Goal: Complete application form

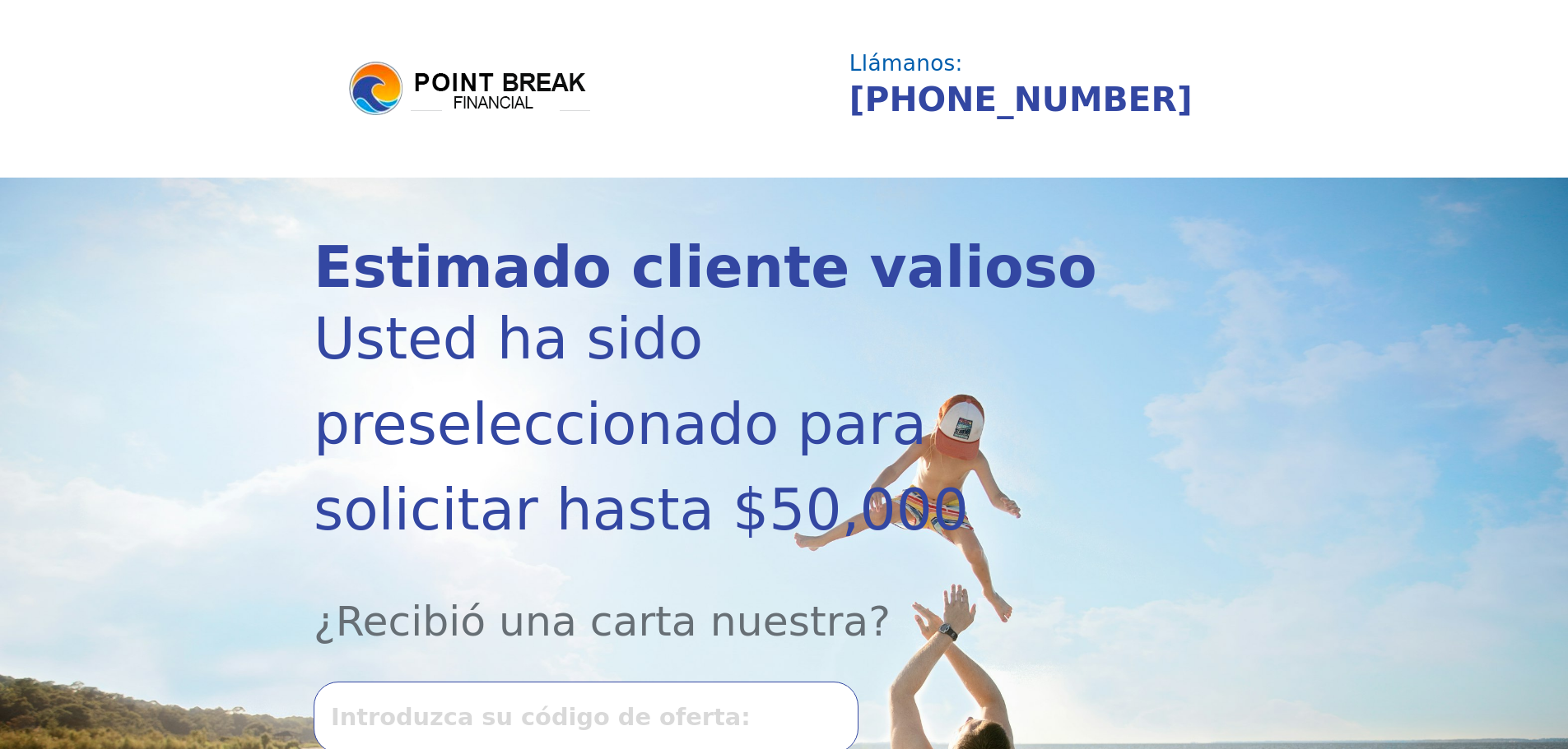
click at [355, 682] on input "text" at bounding box center [586, 717] width 545 height 70
type input "0910k-362257"
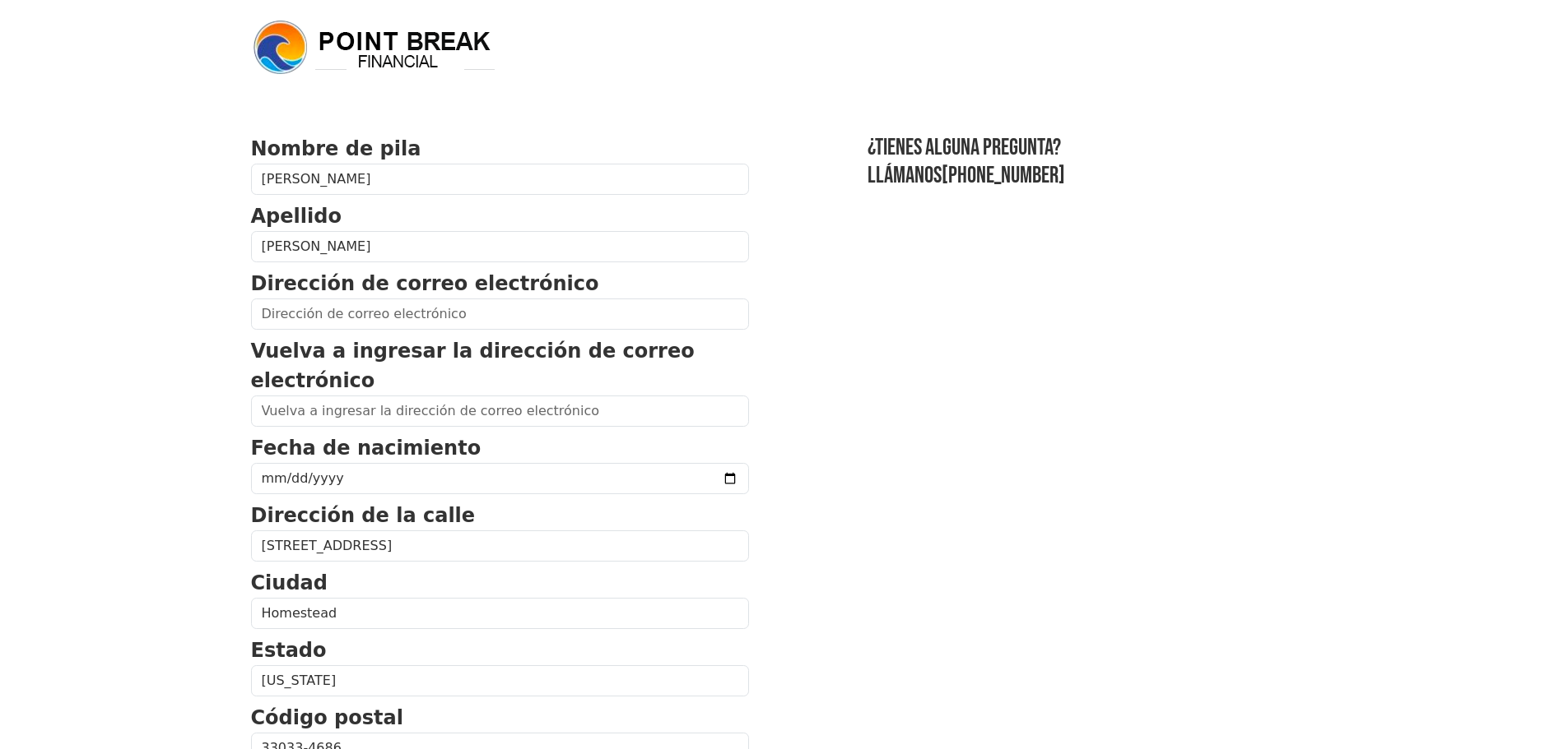
click at [1033, 320] on section "Nombre de pila Karvel Apellido Collado Dirección de correo electrónico Vuelva a…" at bounding box center [784, 735] width 1066 height 1203
click at [300, 414] on input "email" at bounding box center [500, 411] width 498 height 31
type input "KARVEL79@YAHOO.COM"
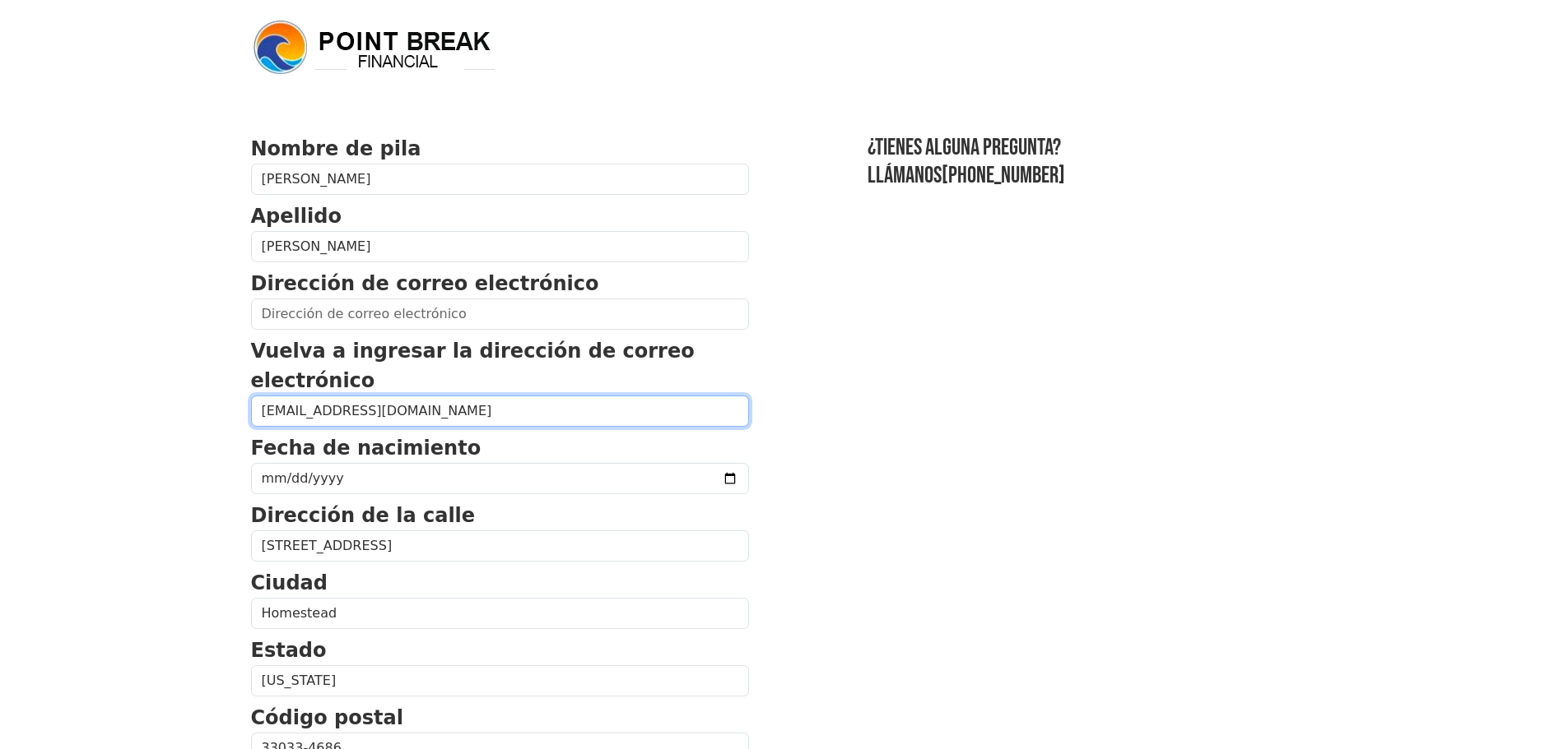
type input "KARVEL79@YAHOO.COM"
type input "(786) 339-2970"
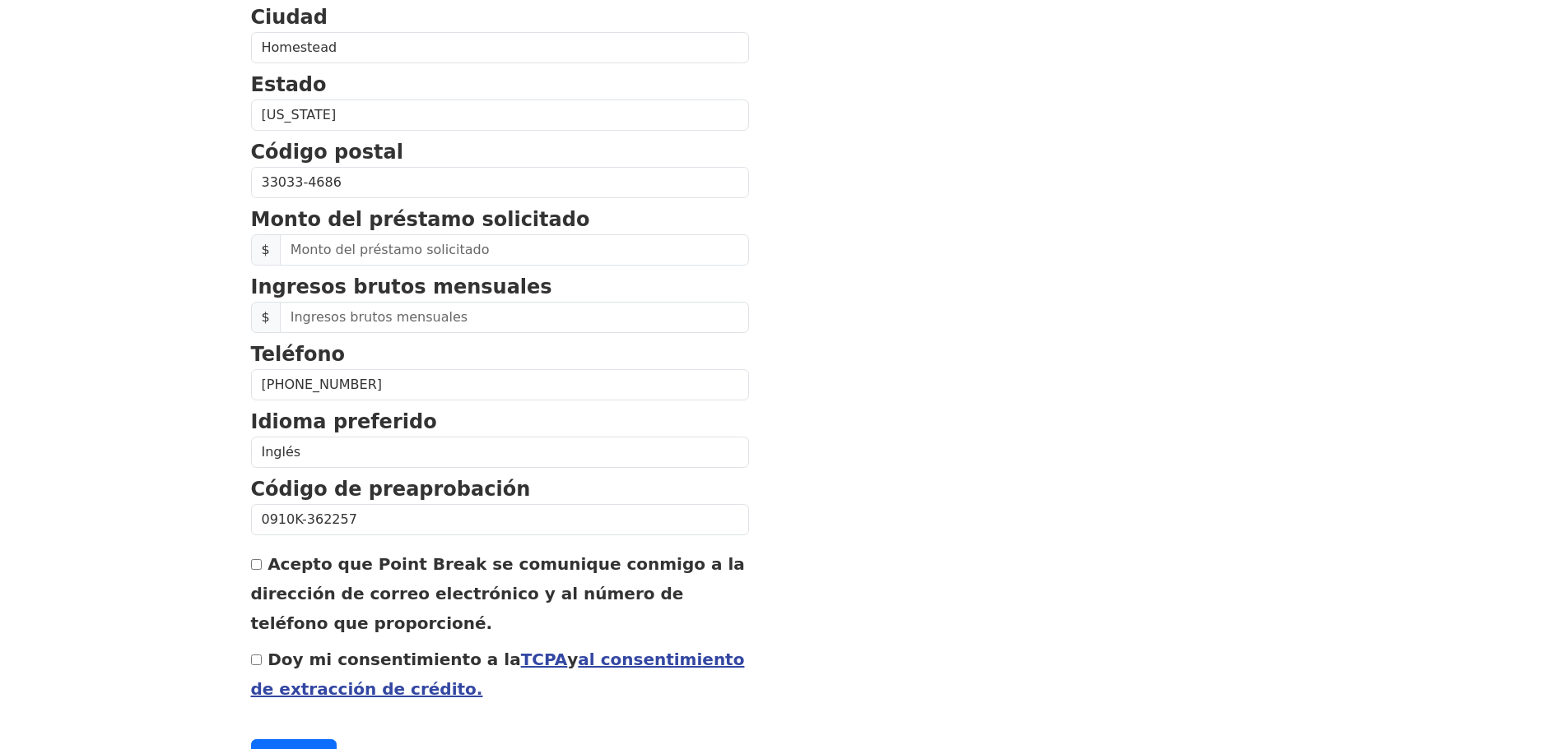
scroll to position [576, 0]
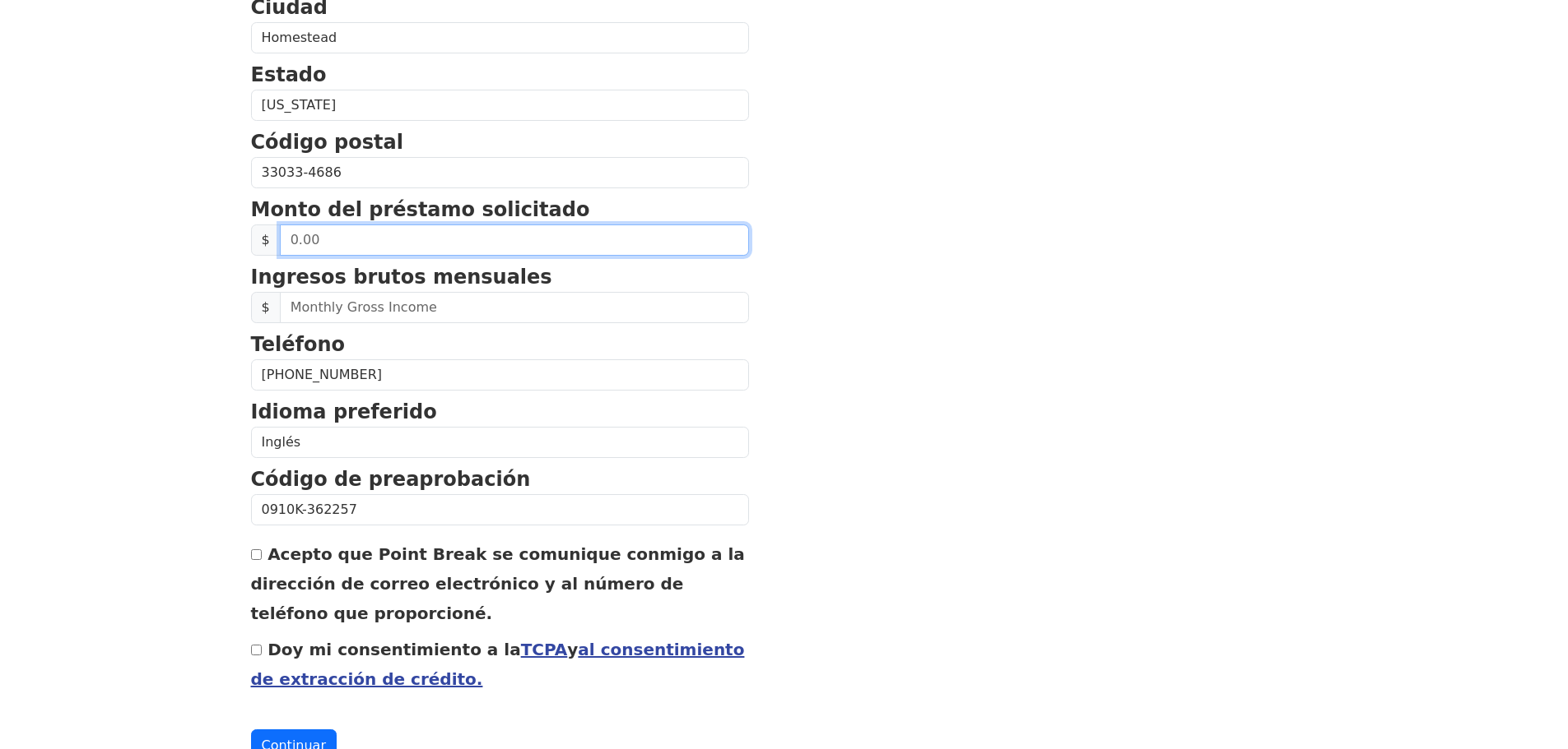
click at [342, 240] on input "text" at bounding box center [515, 240] width 469 height 31
type input "50,000.00"
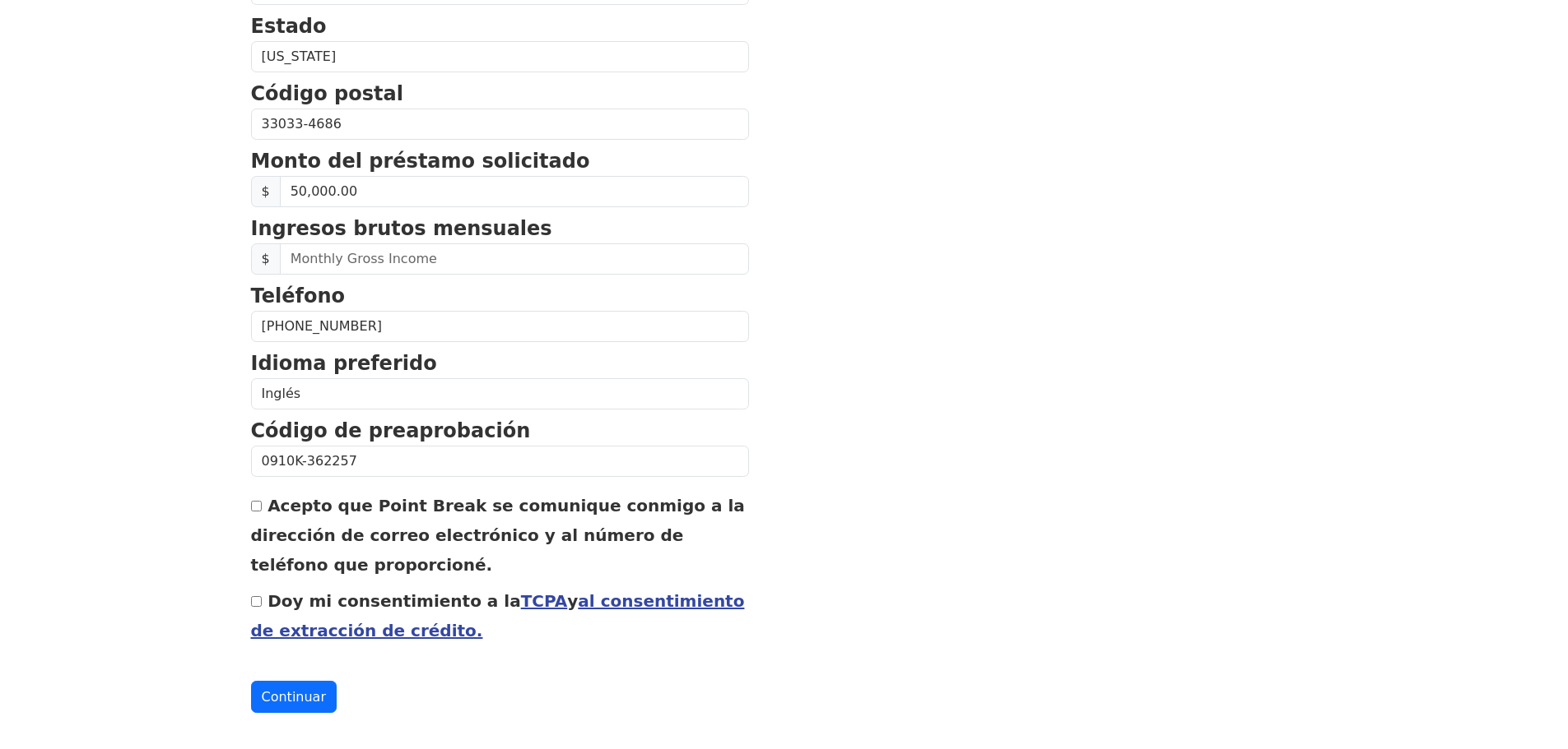
scroll to position [651, 0]
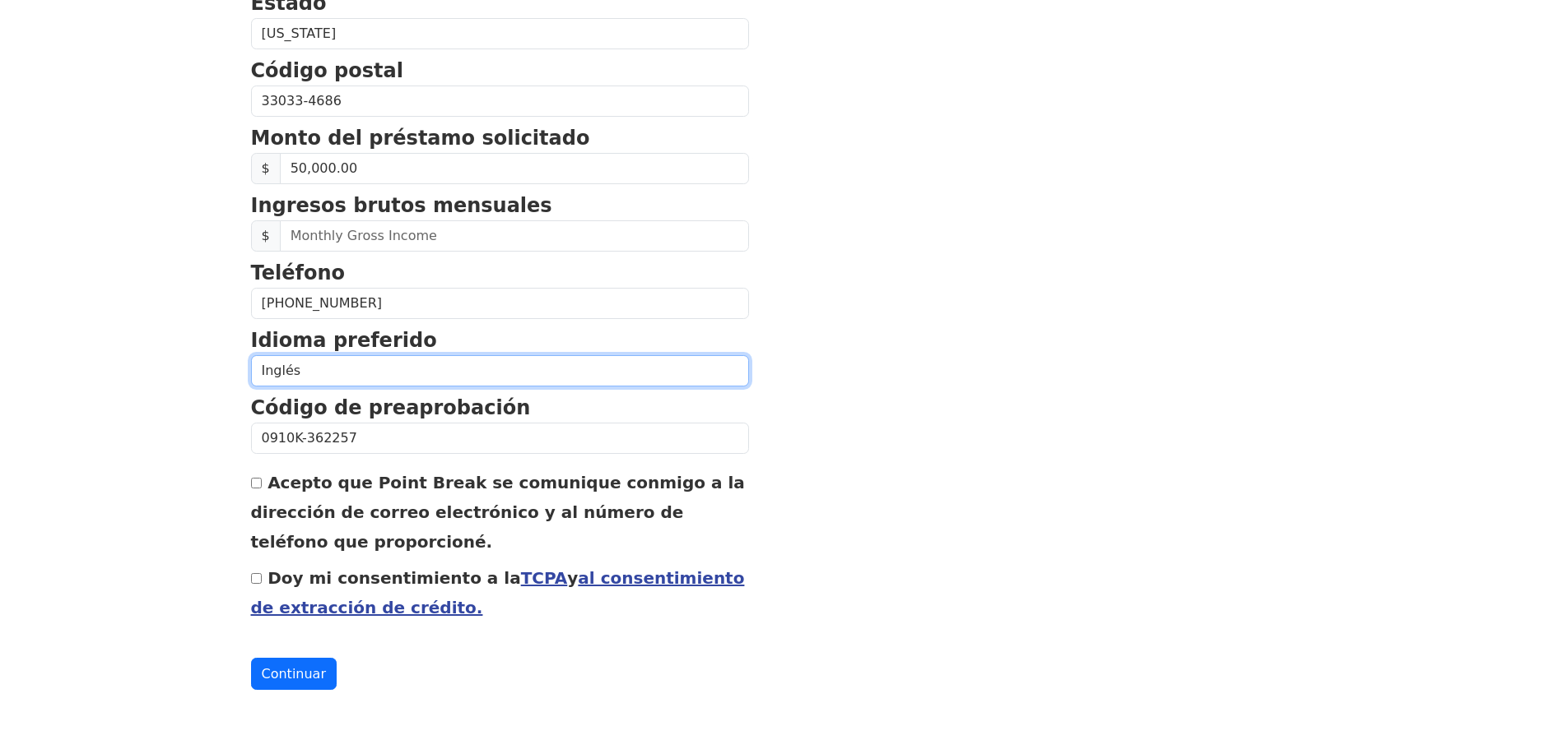
click at [310, 366] on select "Inglés Español" at bounding box center [500, 371] width 498 height 31
select select "Spanish"
click at [251, 355] on select "Inglés Español" at bounding box center [500, 371] width 498 height 31
click at [255, 481] on input "Acepto que Point Break se comunique conmigo a la dirección de correo electrónic…" at bounding box center [256, 483] width 10 height 10
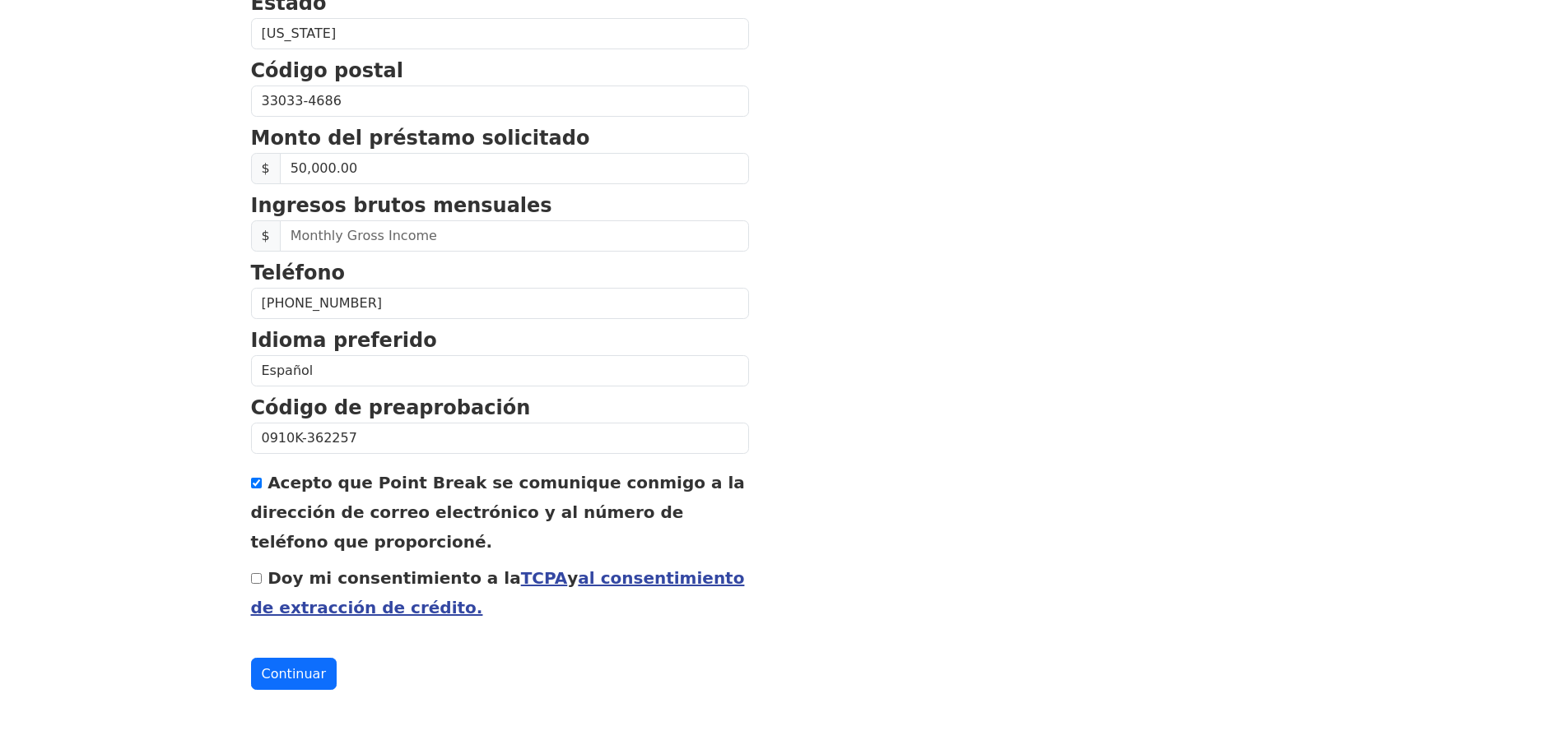
click at [255, 480] on input "Acepto que Point Break se comunique conmigo a la dirección de correo electrónic…" at bounding box center [256, 483] width 10 height 10
checkbox input "false"
click at [255, 573] on input "Doy mi consentimiento a la TCPA y al consentimiento de extracción de crédito." at bounding box center [256, 579] width 10 height 10
checkbox input "true"
click at [289, 666] on font "Continuar" at bounding box center [294, 674] width 64 height 16
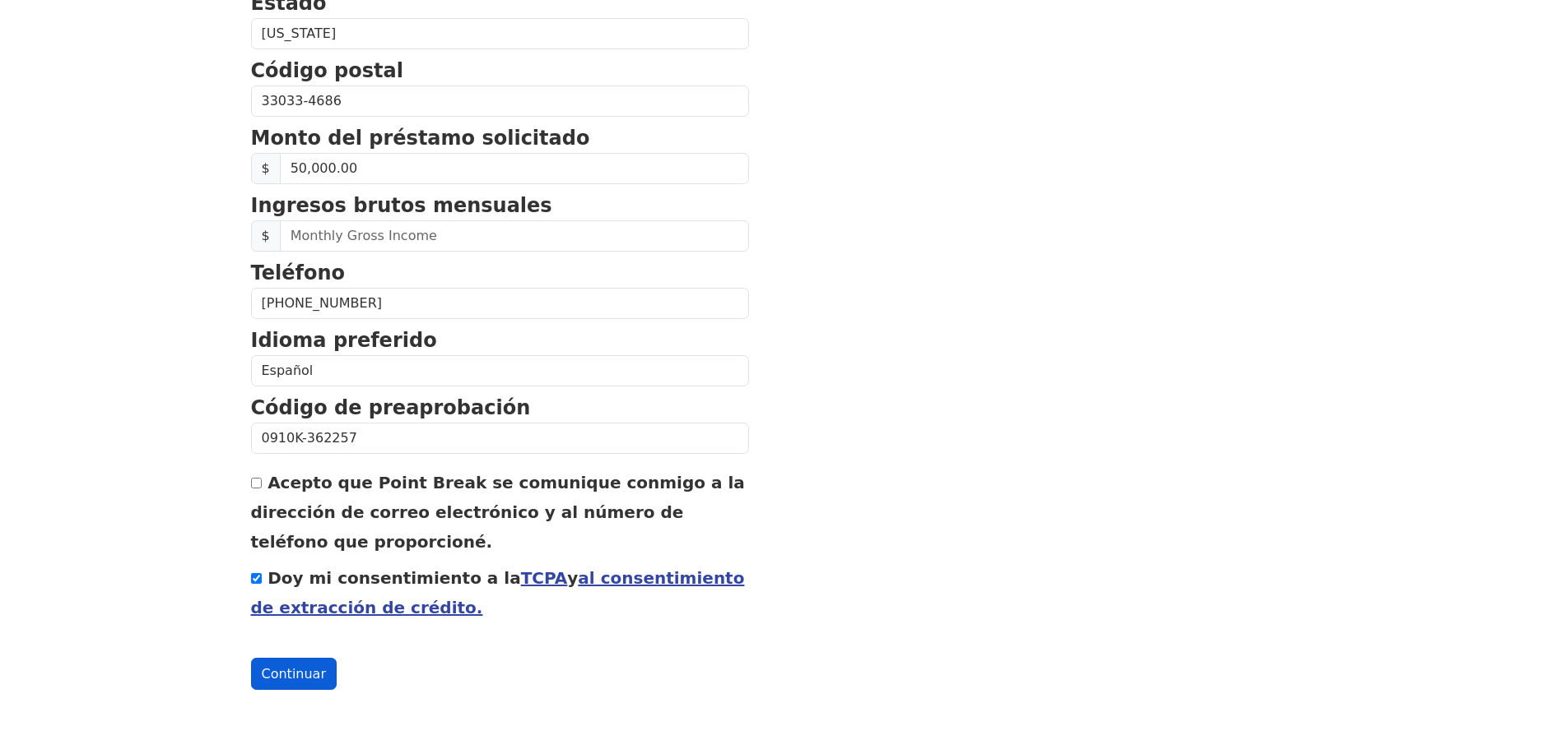
scroll to position [674, 0]
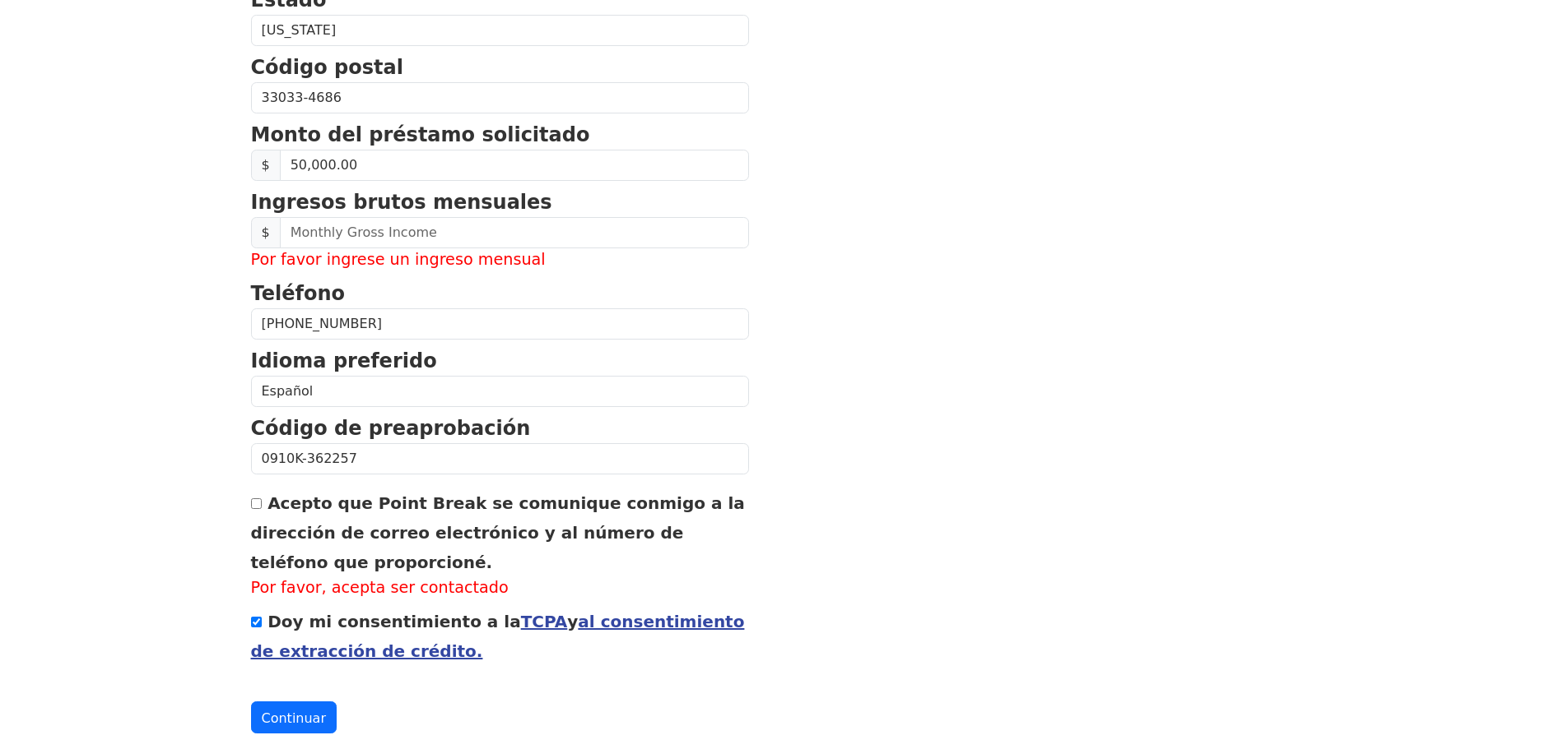
click at [253, 504] on input "Acepto que Point Break se comunique conmigo a la dirección de correo electrónic…" at bounding box center [256, 504] width 10 height 10
checkbox input "true"
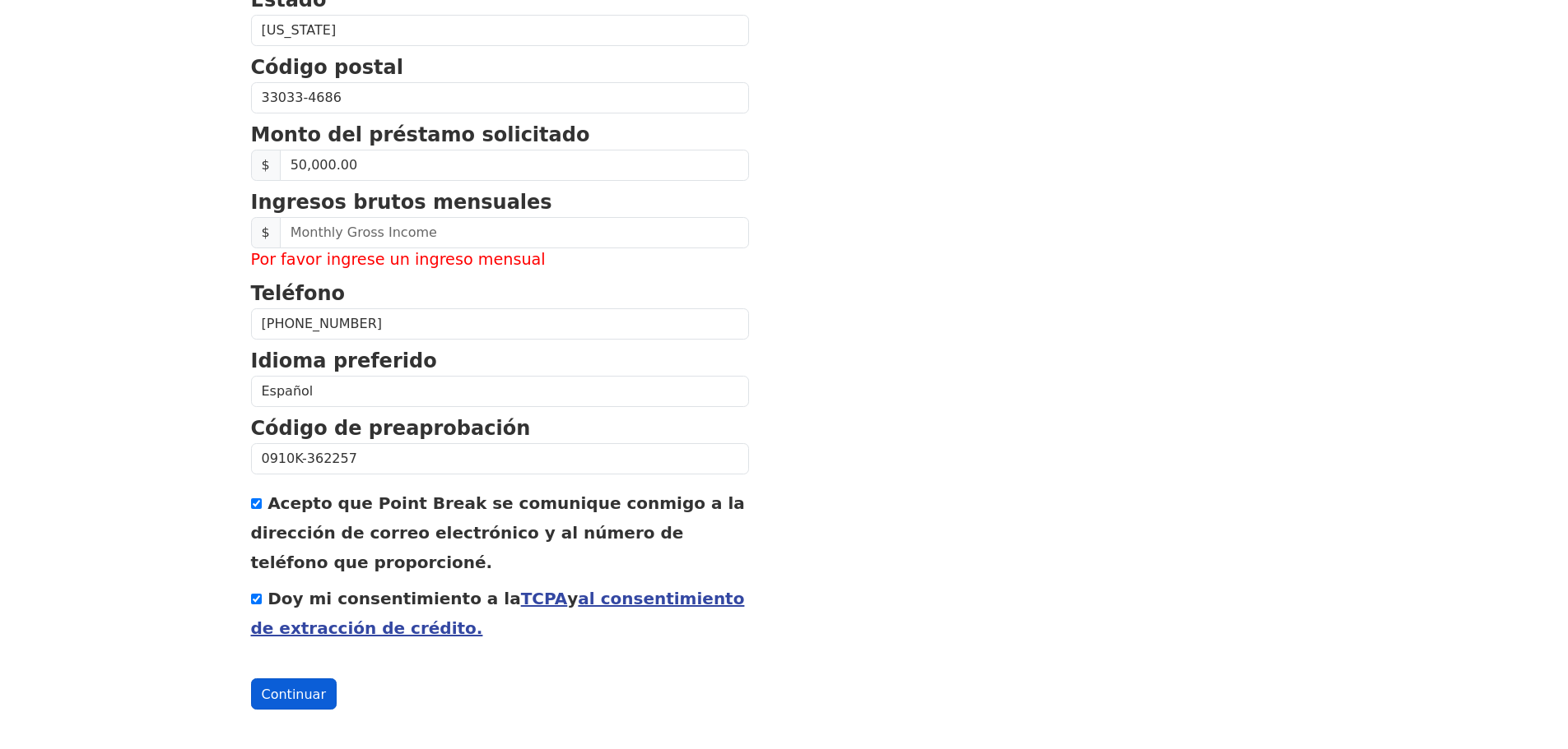
click at [309, 697] on font "Continuar" at bounding box center [294, 694] width 64 height 16
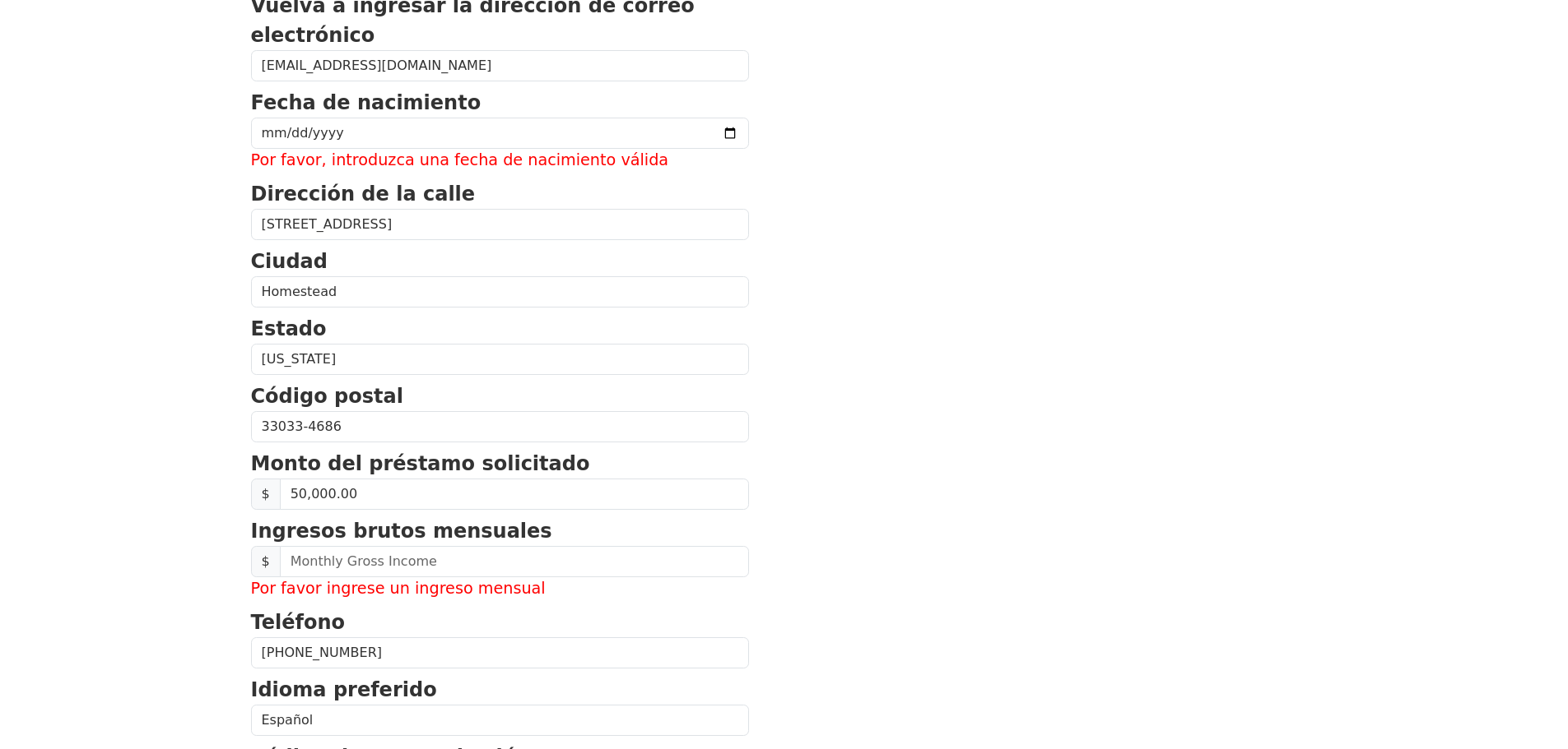
scroll to position [263, 0]
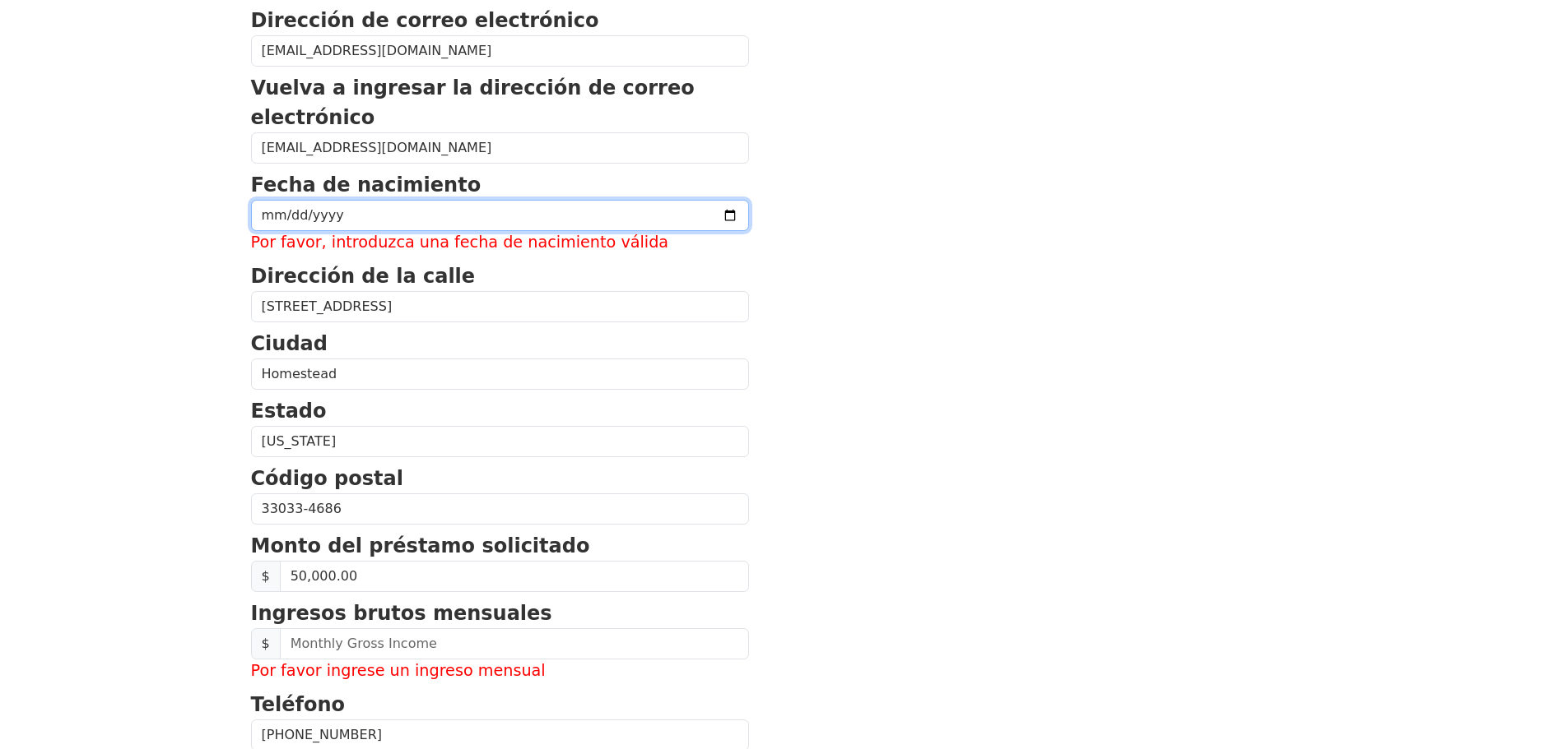
click at [359, 219] on input "date" at bounding box center [500, 215] width 498 height 31
type input "1979-12-10"
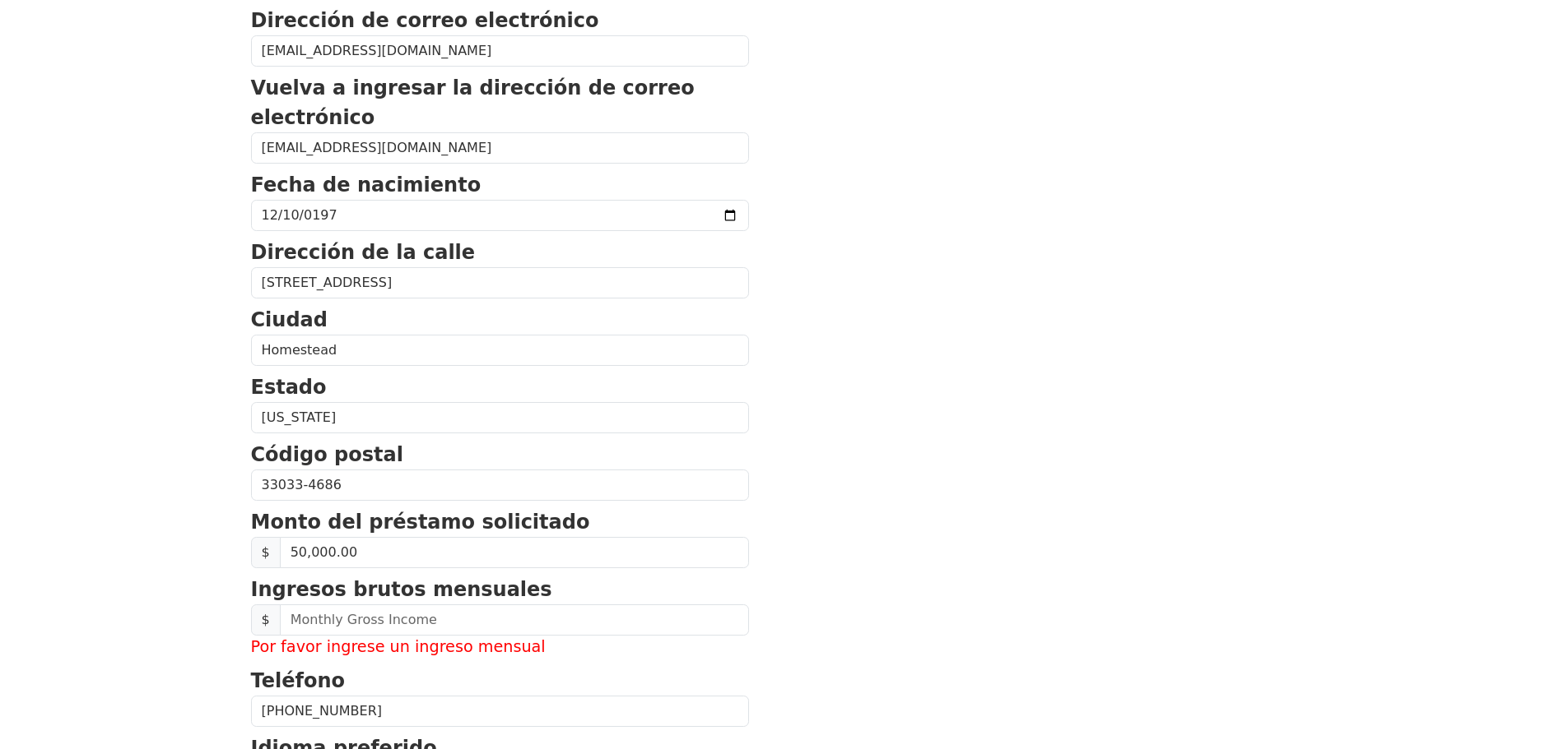
click at [170, 305] on body "Nombre de pila Karvel Apellido Collado Dirección de correo electrónico KARVEL79…" at bounding box center [784, 111] width 1568 height 749
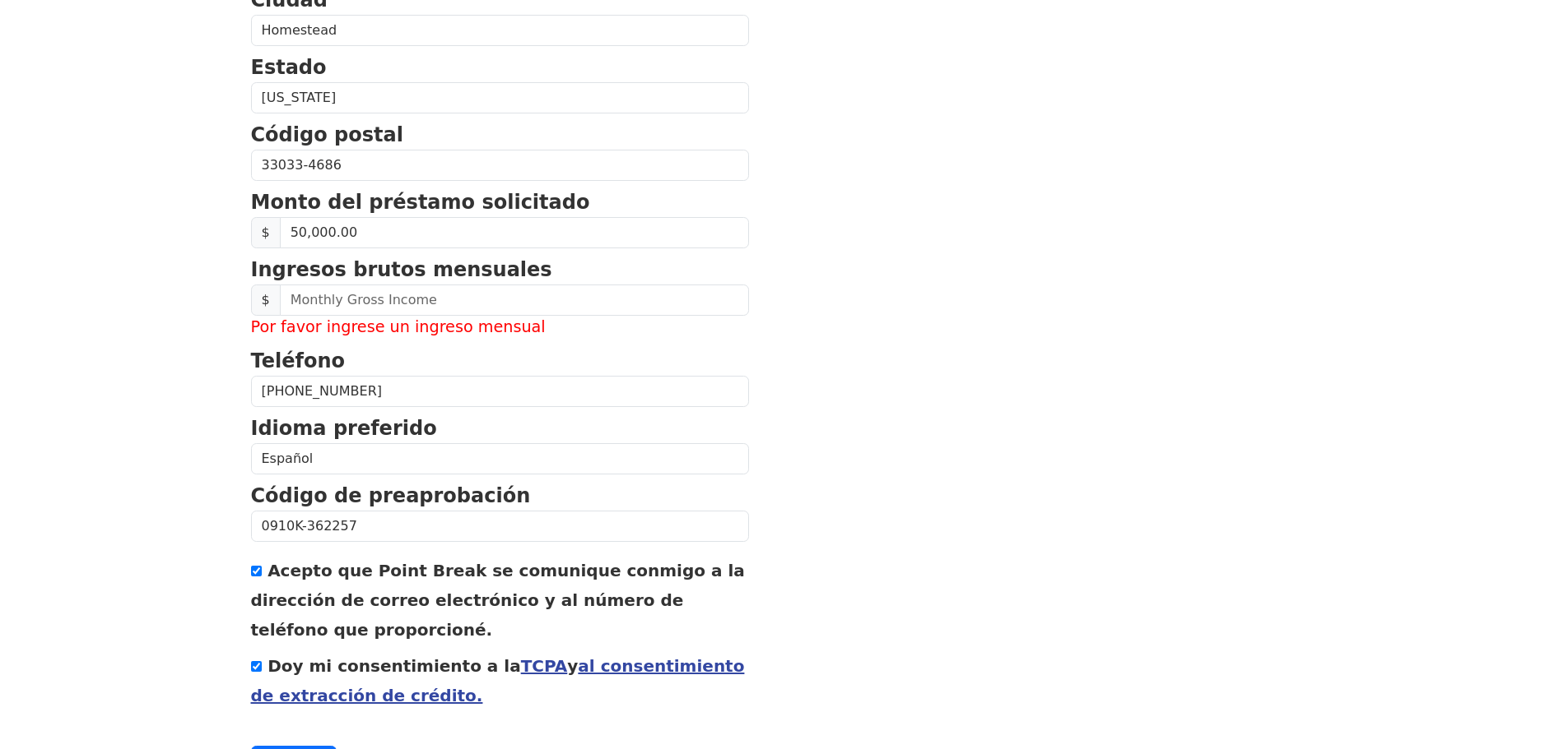
scroll to position [673, 0]
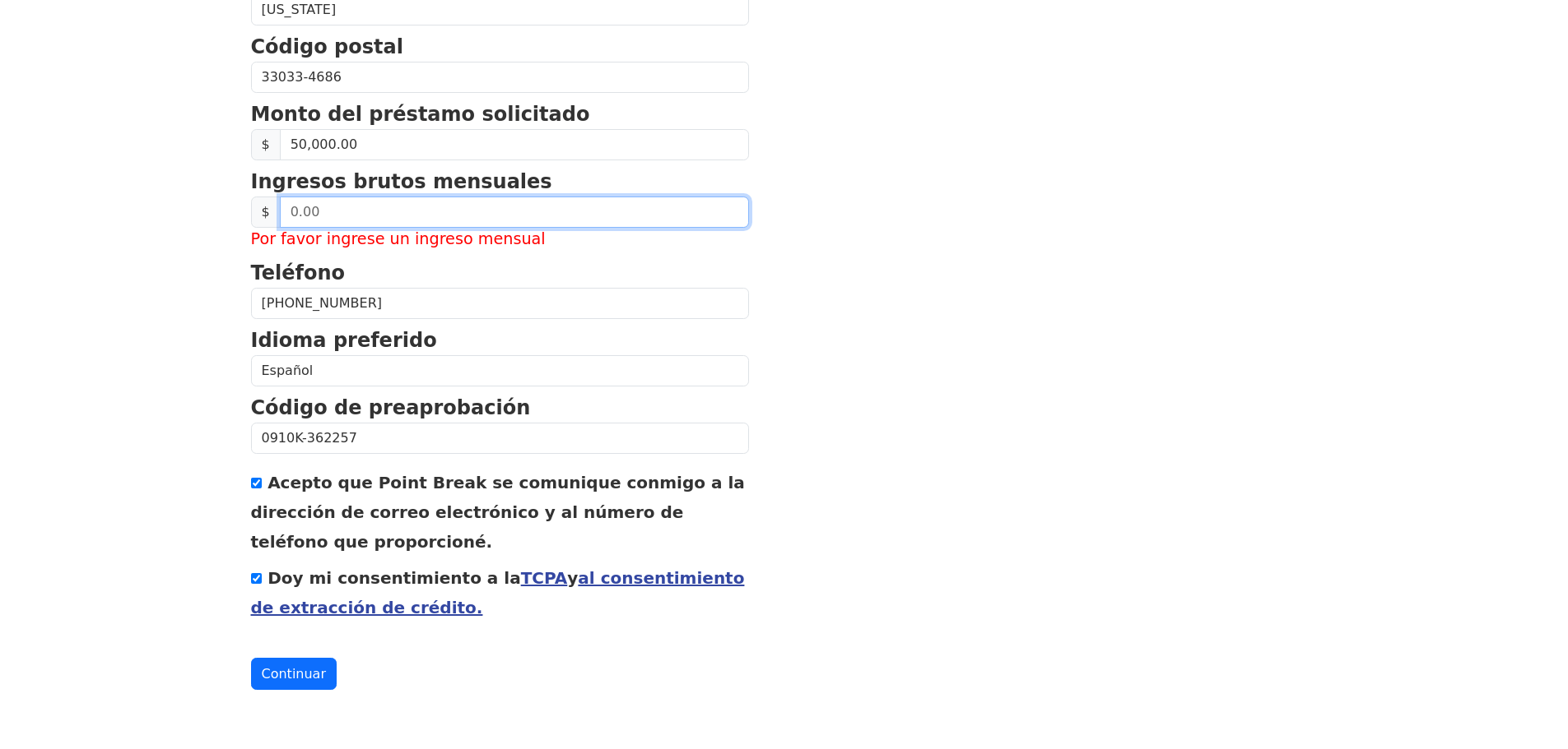
click at [300, 209] on input "text" at bounding box center [515, 212] width 469 height 31
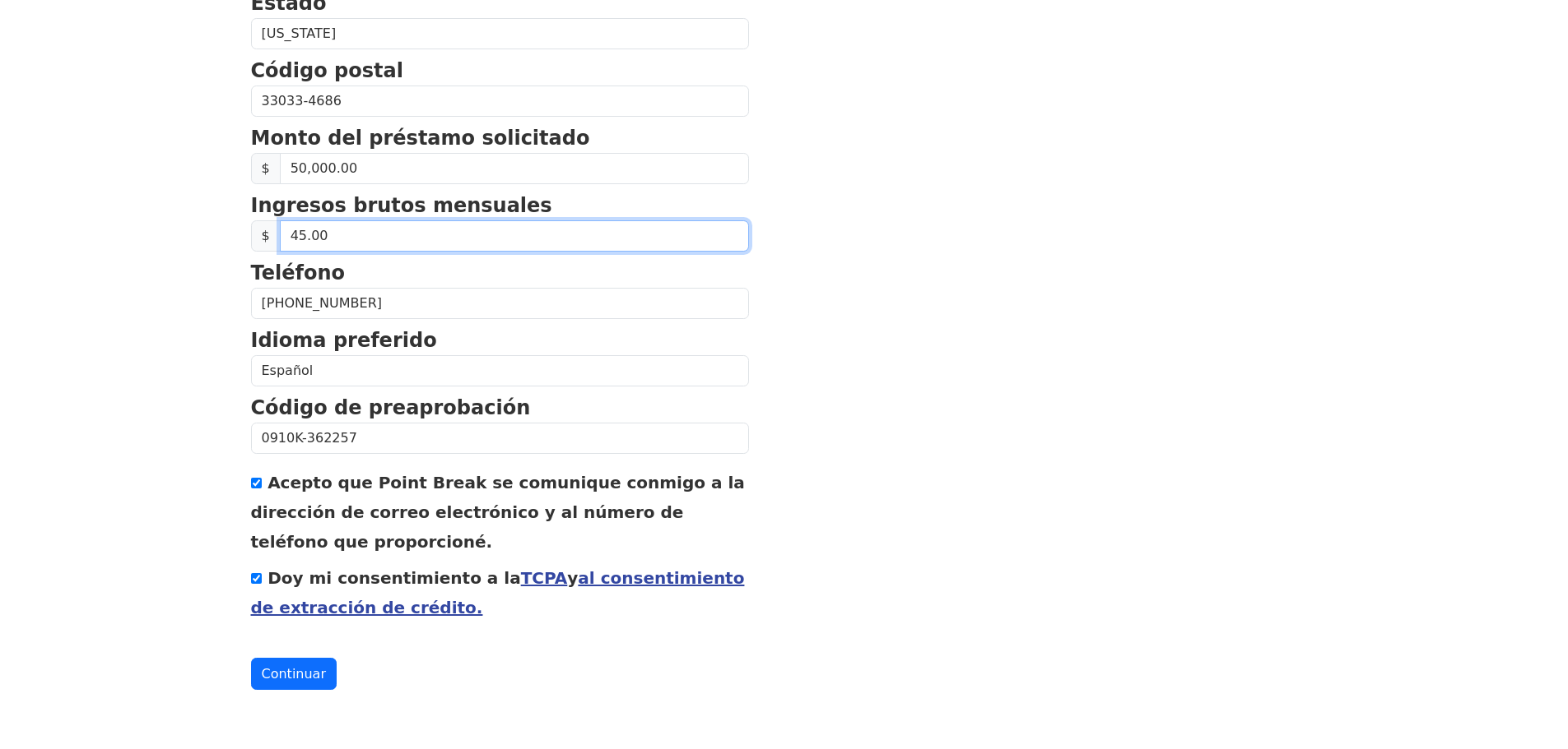
type input "4.00"
drag, startPoint x: 359, startPoint y: 235, endPoint x: 363, endPoint y: 227, distance: 8.9
click at [363, 229] on input "0.00" at bounding box center [515, 236] width 469 height 31
type input "35,000.00"
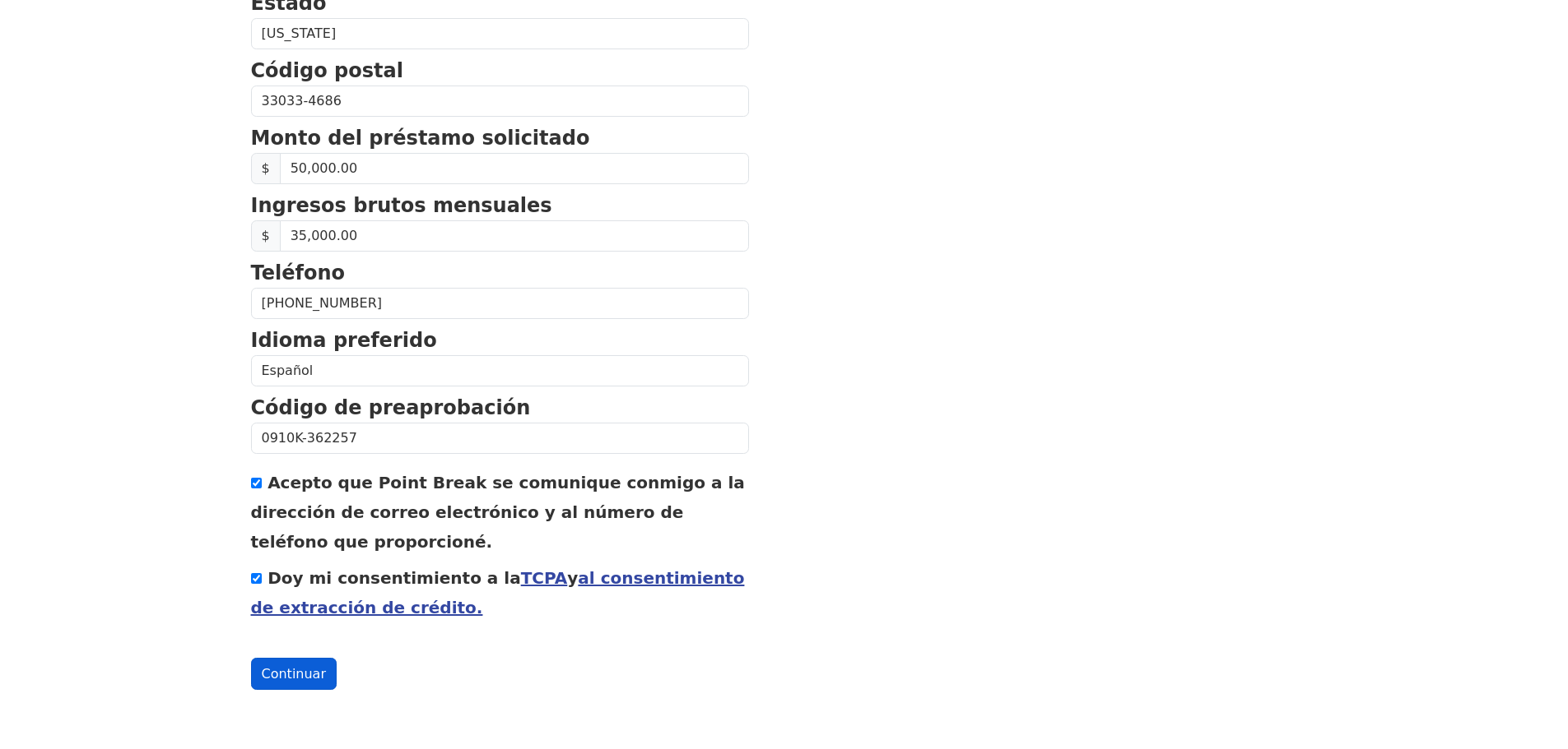
click at [302, 671] on font "Continuar" at bounding box center [294, 674] width 64 height 16
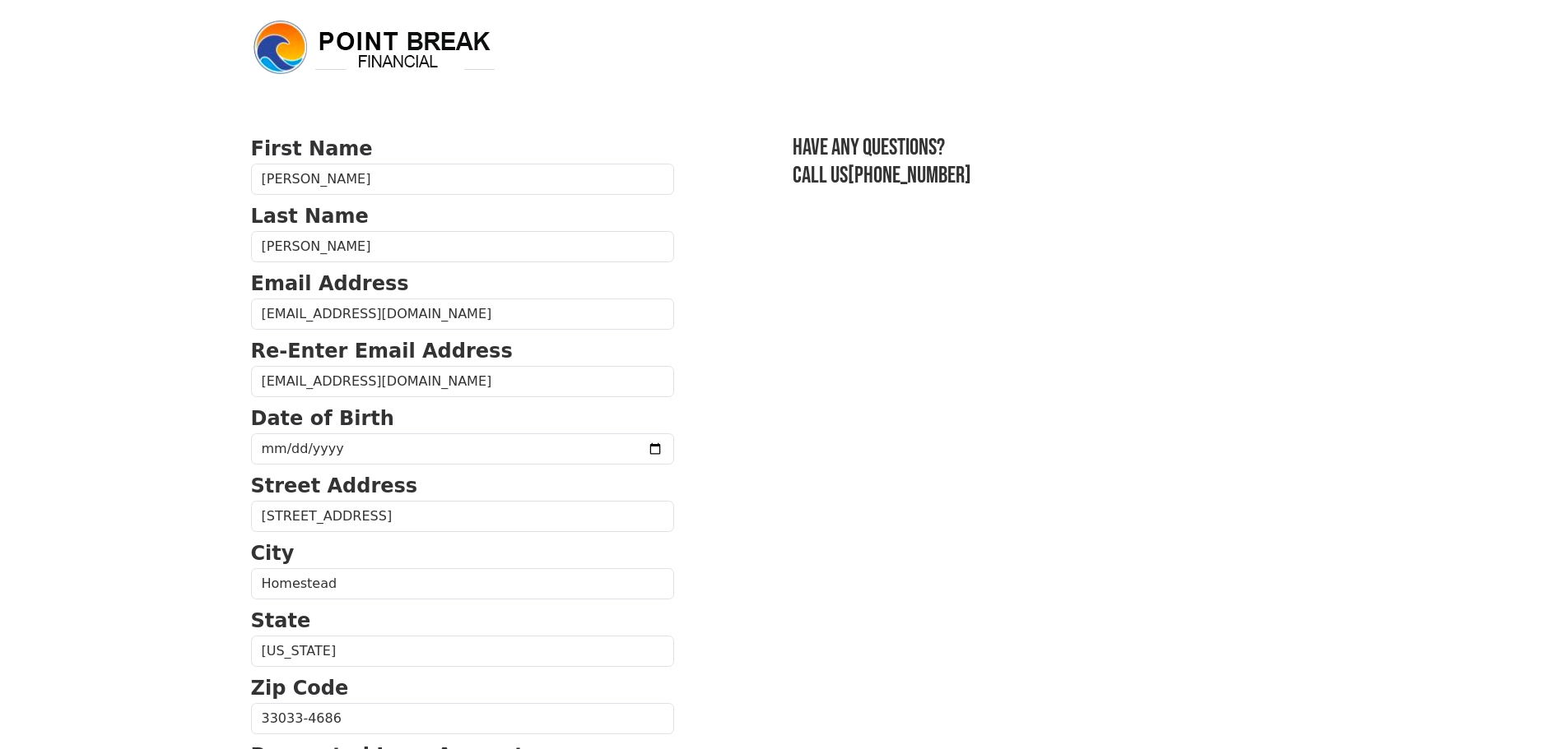
select select "Spanish"
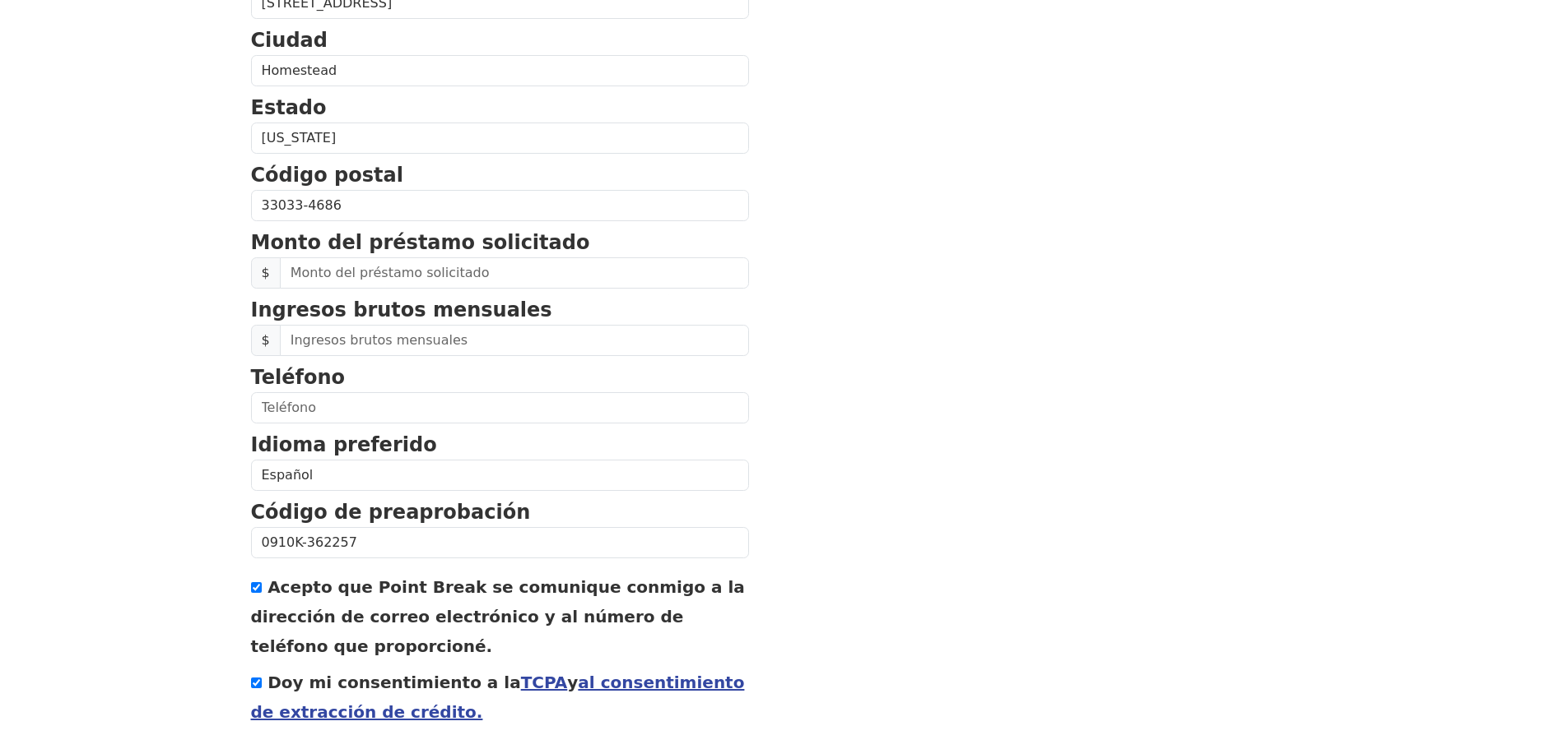
scroll to position [560, 0]
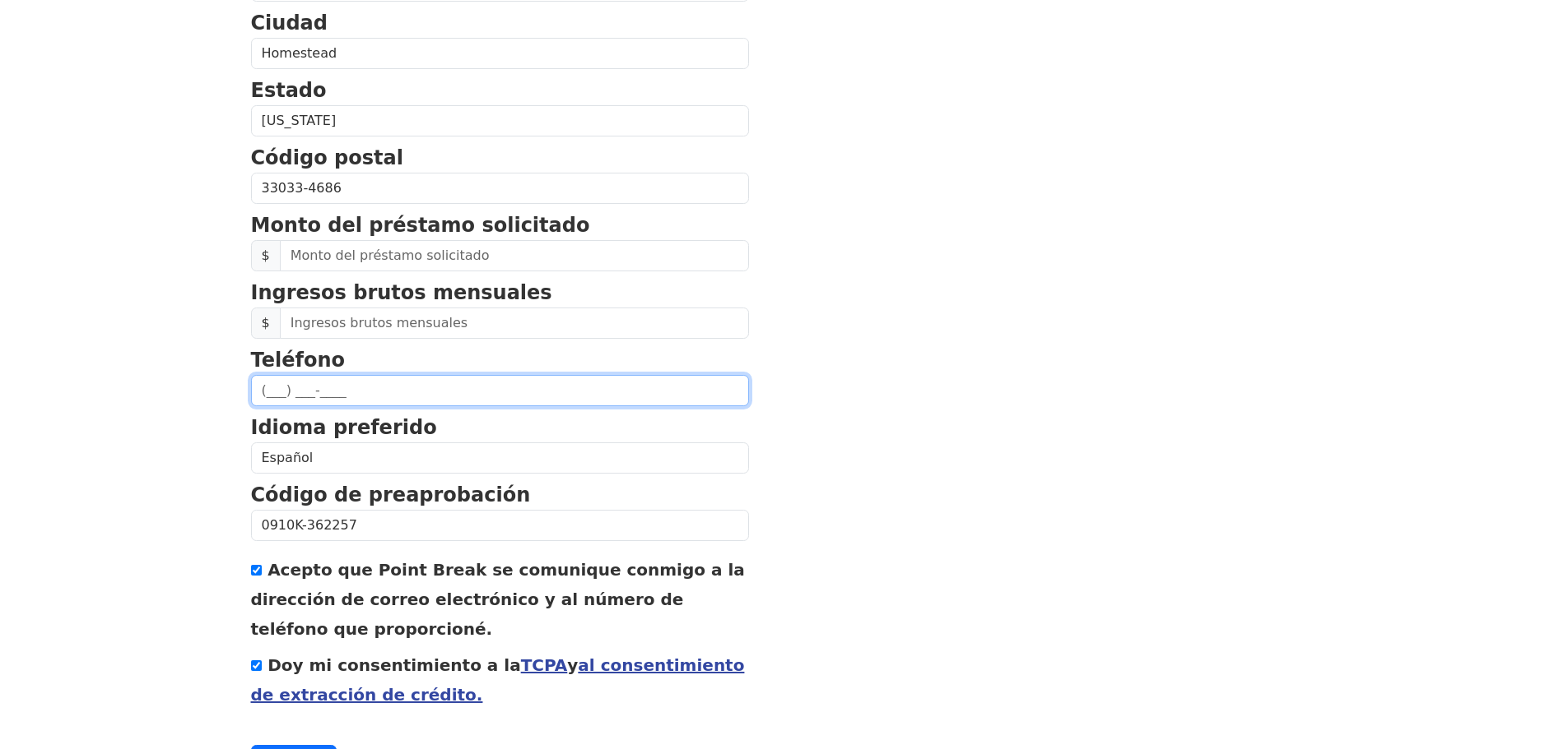
click at [374, 388] on input "text" at bounding box center [500, 391] width 498 height 31
type input "(756) 339-000_"
